Goal: Task Accomplishment & Management: Manage account settings

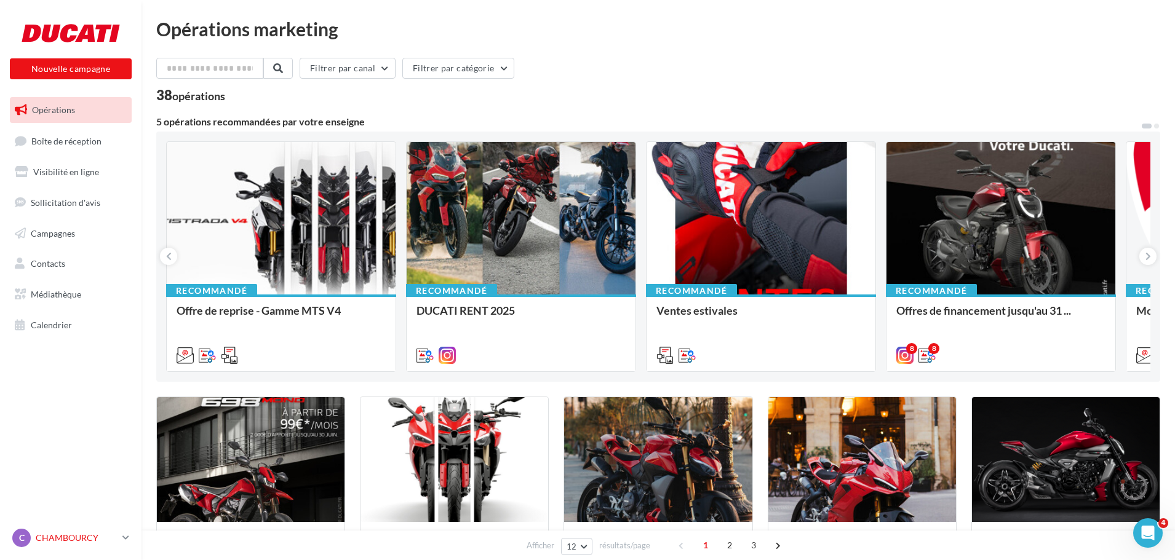
click at [71, 543] on p "CHAMBOURCY" at bounding box center [77, 538] width 82 height 12
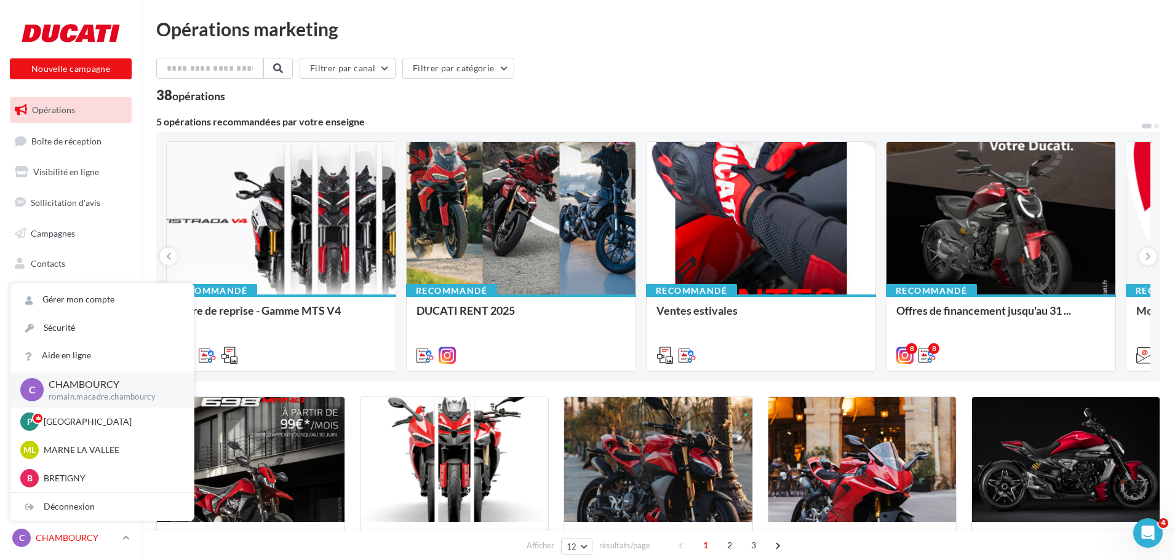
click at [71, 543] on p "CHAMBOURCY" at bounding box center [77, 538] width 82 height 12
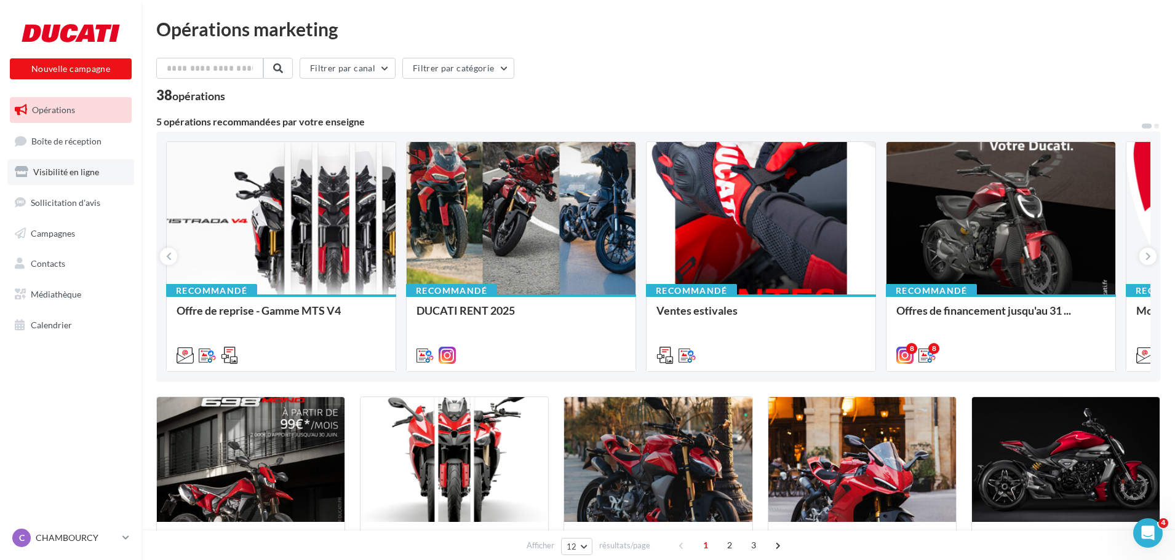
click at [63, 165] on link "Visibilité en ligne" at bounding box center [70, 172] width 127 height 26
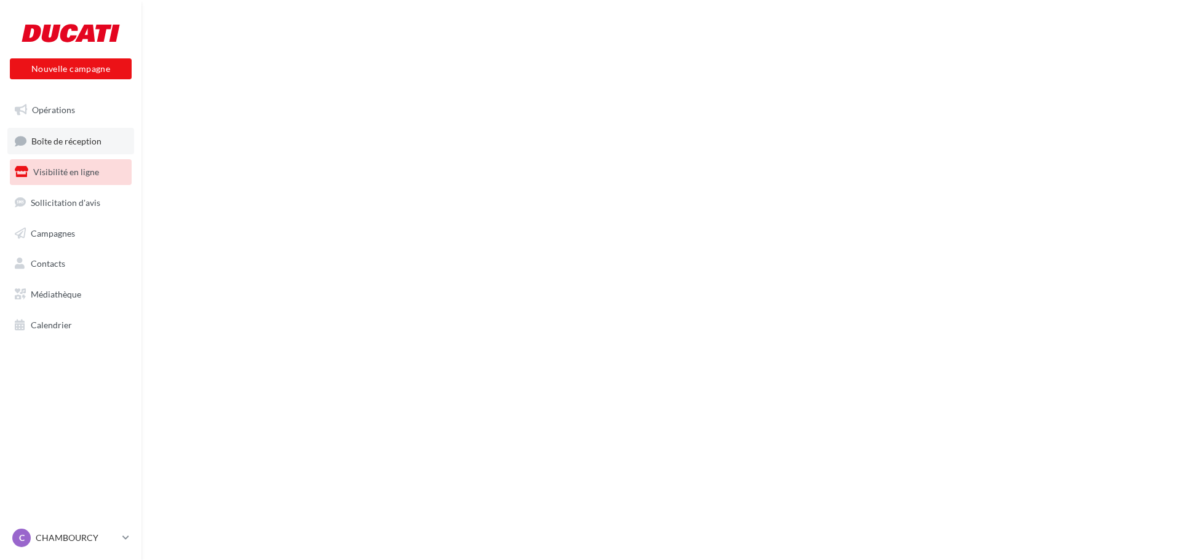
drag, startPoint x: 0, startPoint y: 0, endPoint x: 65, endPoint y: 140, distance: 154.7
click at [65, 140] on span "Boîte de réception" at bounding box center [66, 140] width 70 height 10
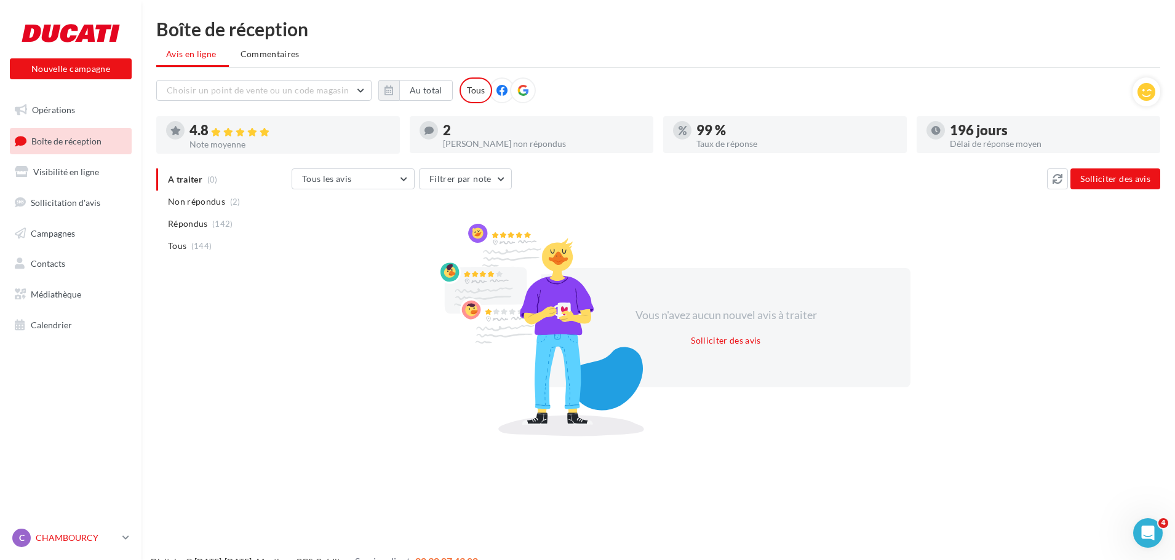
click at [57, 537] on p "CHAMBOURCY" at bounding box center [77, 538] width 82 height 12
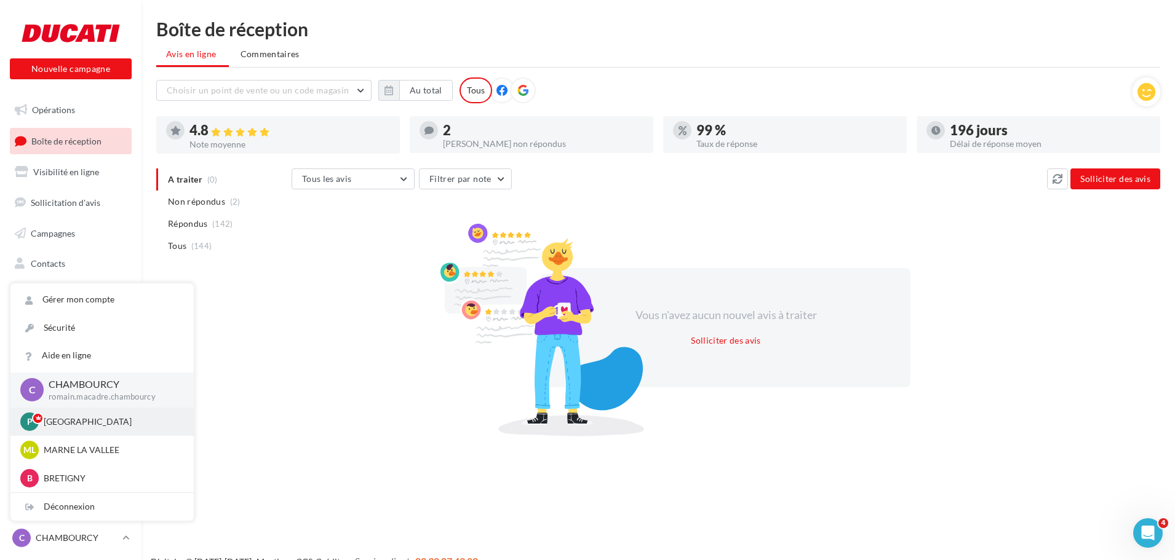
click at [55, 424] on p "[GEOGRAPHIC_DATA]" at bounding box center [111, 422] width 135 height 12
